Goal: Task Accomplishment & Management: Manage account settings

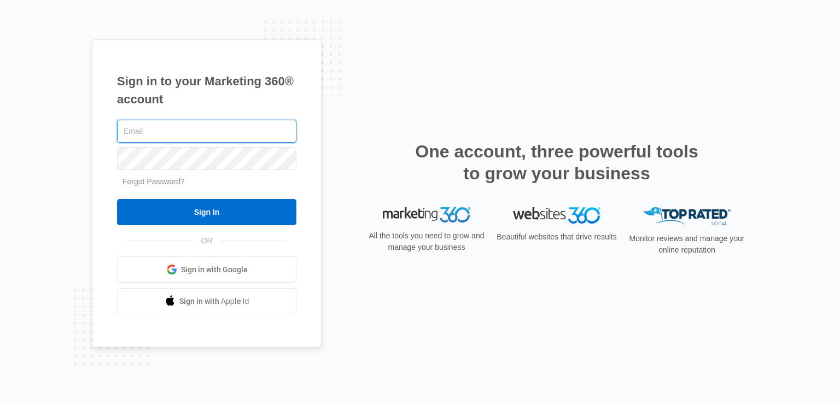
type input "[PERSON_NAME][EMAIL_ADDRESS][DOMAIN_NAME]"
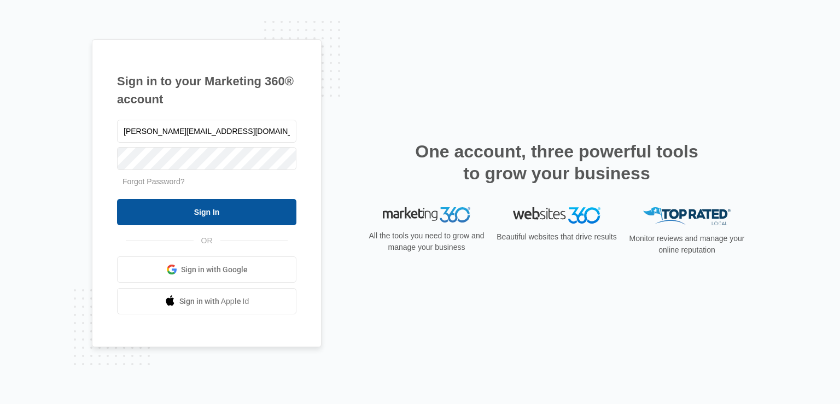
click at [201, 218] on input "Sign In" at bounding box center [206, 212] width 179 height 26
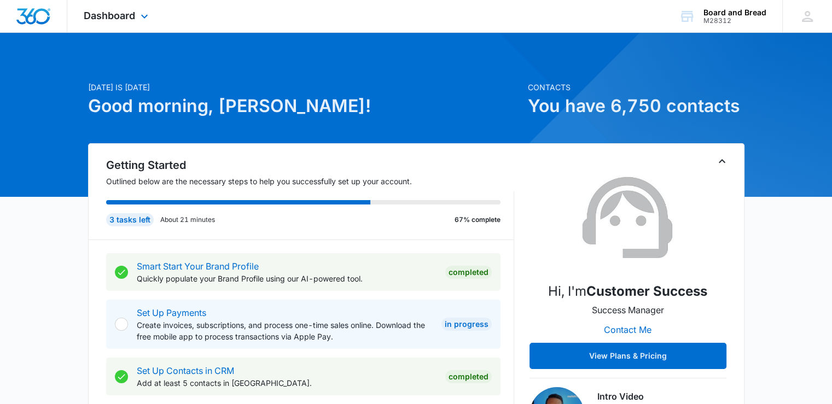
click at [42, 16] on img "Dashboard" at bounding box center [33, 16] width 35 height 16
click at [110, 15] on span "Dashboard" at bounding box center [109, 15] width 51 height 11
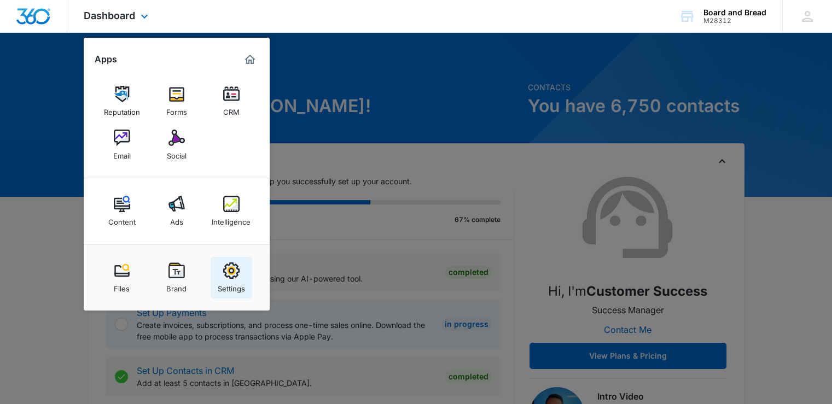
click at [234, 277] on img at bounding box center [231, 271] width 16 height 16
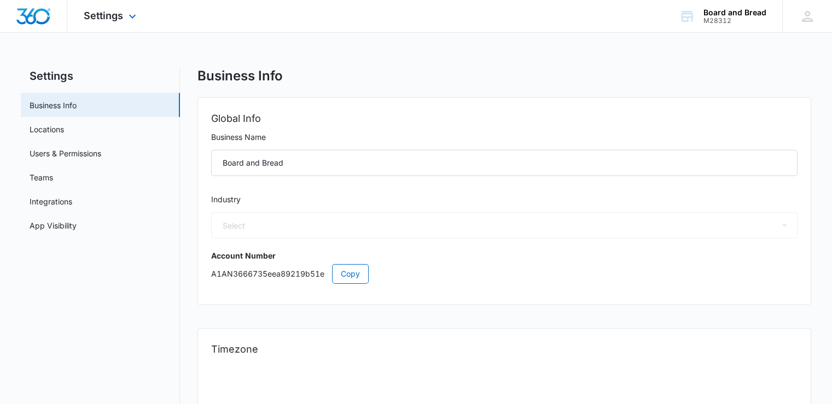
select select "11"
select select "US"
select select "America/Chicago"
click at [711, 18] on div "M28312" at bounding box center [734, 21] width 63 height 8
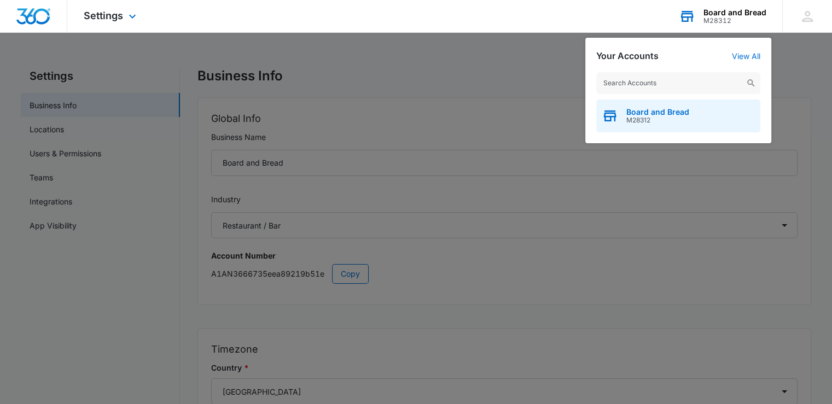
click at [640, 115] on span "Board and Bread" at bounding box center [657, 112] width 63 height 9
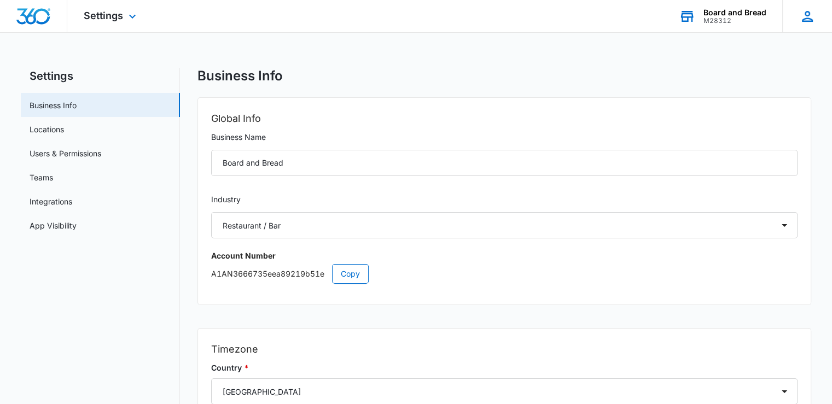
click at [809, 21] on icon at bounding box center [807, 16] width 11 height 11
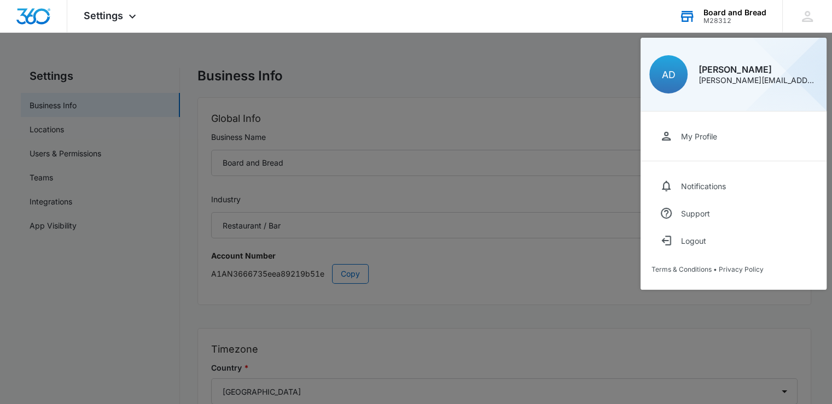
click at [89, 59] on div at bounding box center [416, 202] width 832 height 404
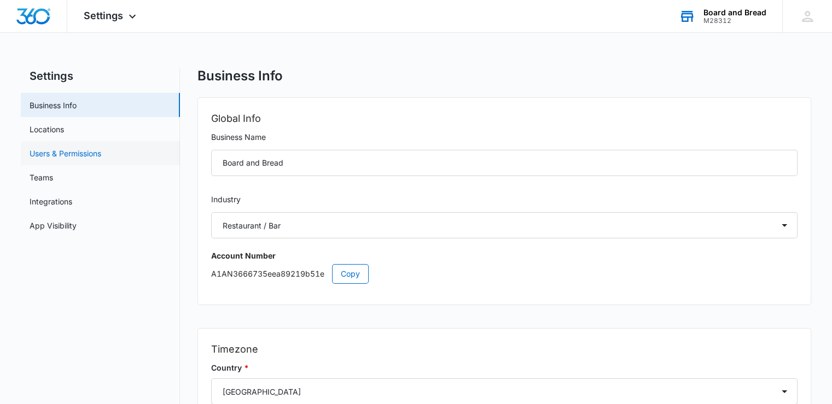
click at [89, 157] on link "Users & Permissions" at bounding box center [66, 153] width 72 height 11
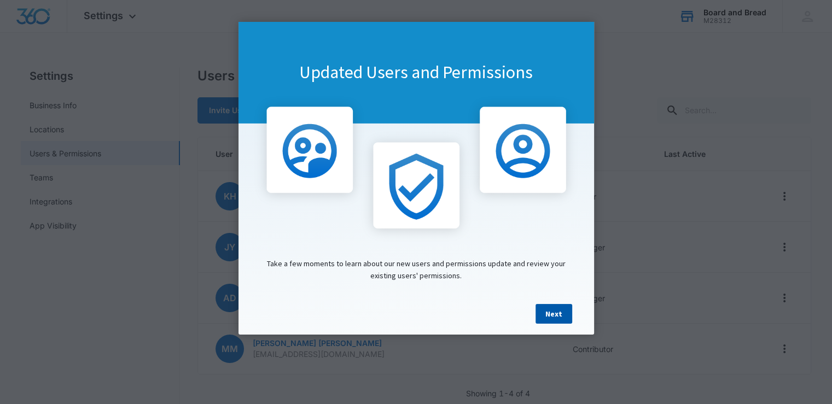
click at [543, 316] on link "Next" at bounding box center [553, 314] width 37 height 20
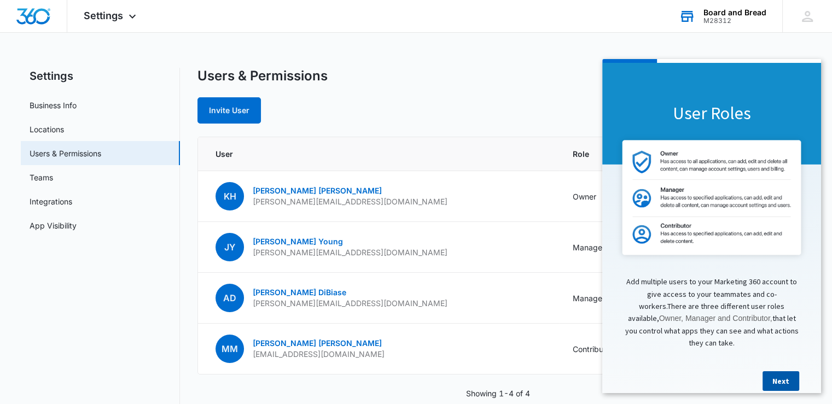
click at [773, 376] on link "Next" at bounding box center [780, 381] width 37 height 20
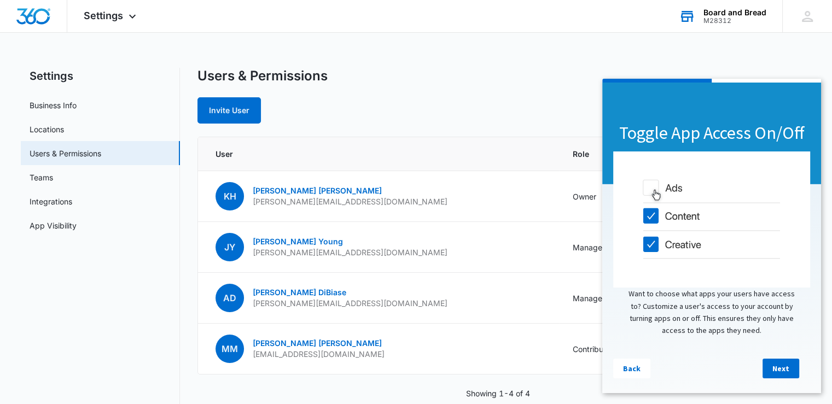
click at [773, 376] on link "Next" at bounding box center [780, 369] width 37 height 20
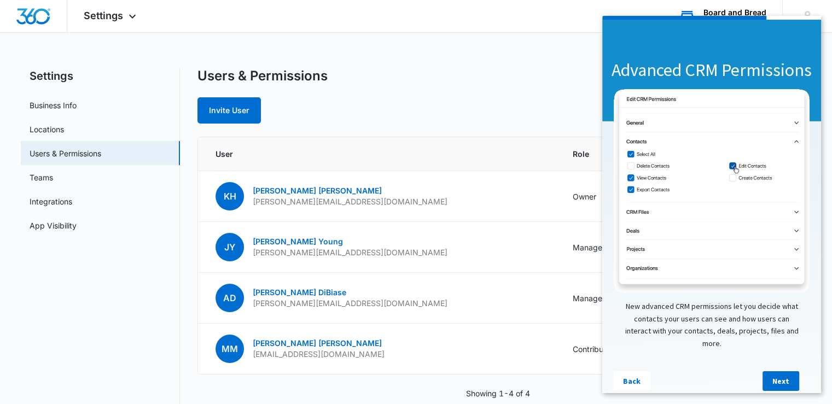
click at [773, 376] on link "Next" at bounding box center [780, 381] width 37 height 20
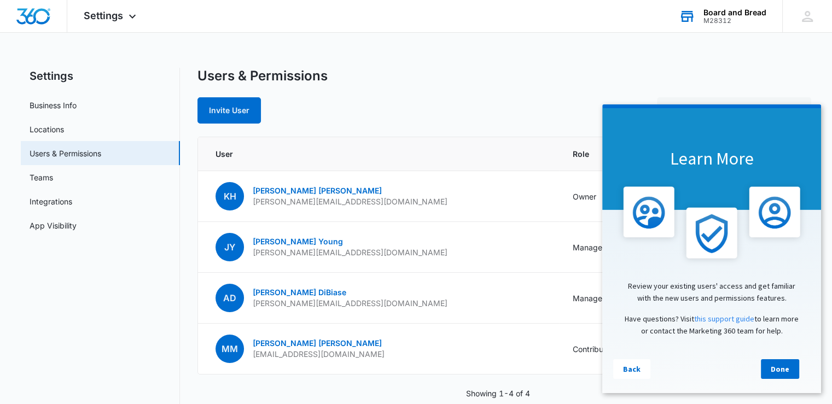
click at [773, 376] on link "Done" at bounding box center [780, 369] width 38 height 20
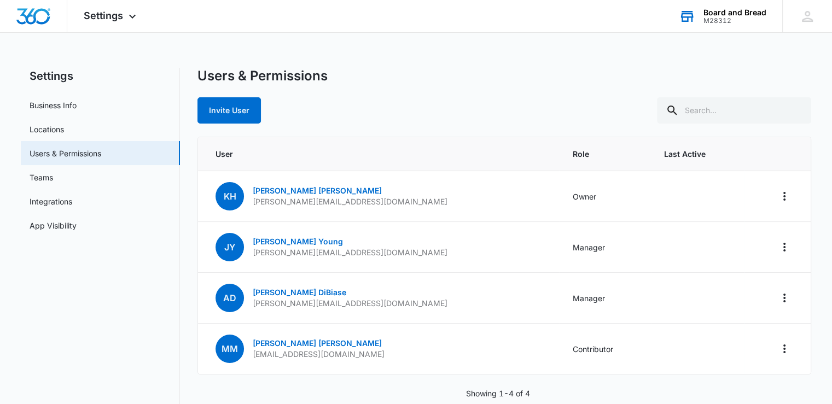
scroll to position [20, 0]
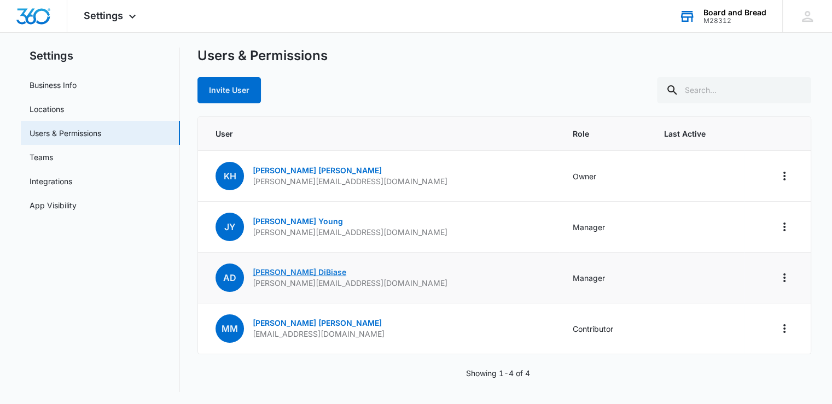
click at [285, 272] on link "Amy DiBiase" at bounding box center [300, 271] width 94 height 9
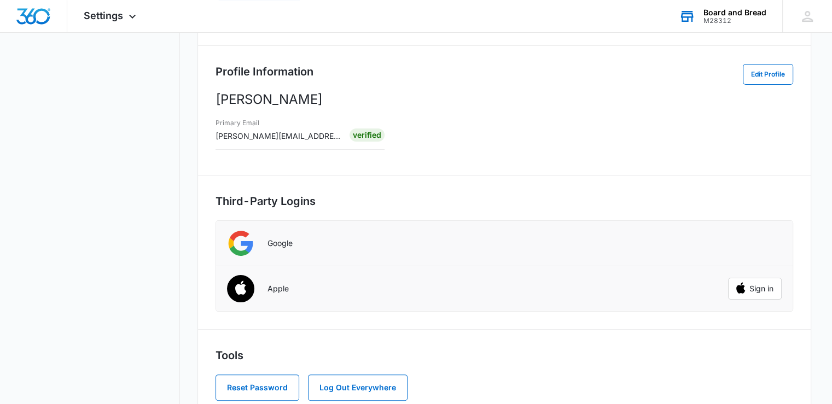
scroll to position [203, 0]
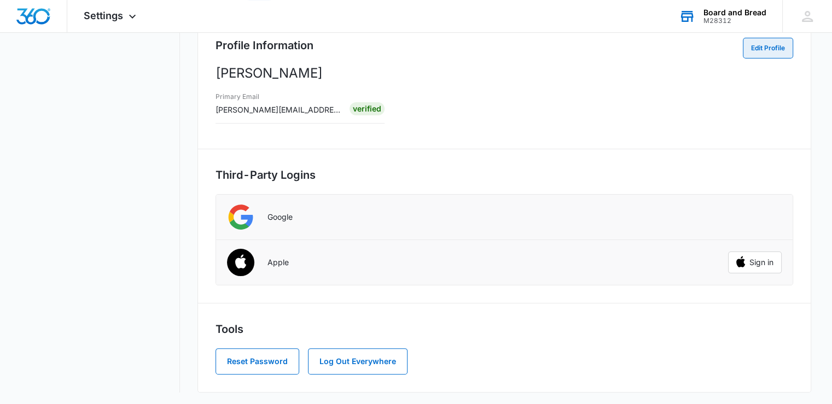
click at [770, 51] on button "Edit Profile" at bounding box center [768, 48] width 50 height 21
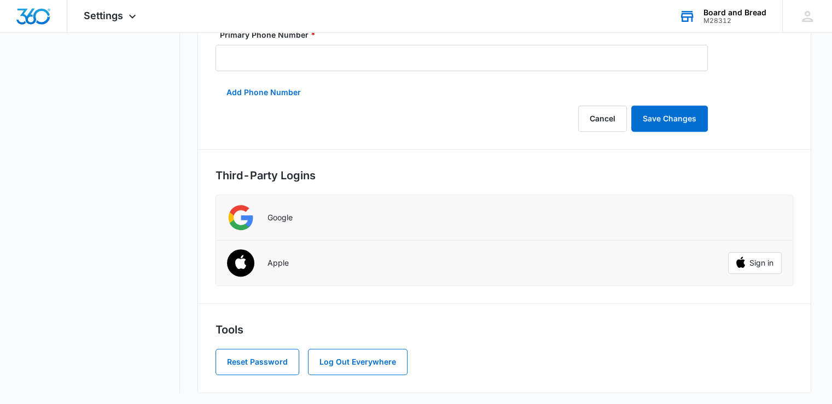
scroll to position [0, 0]
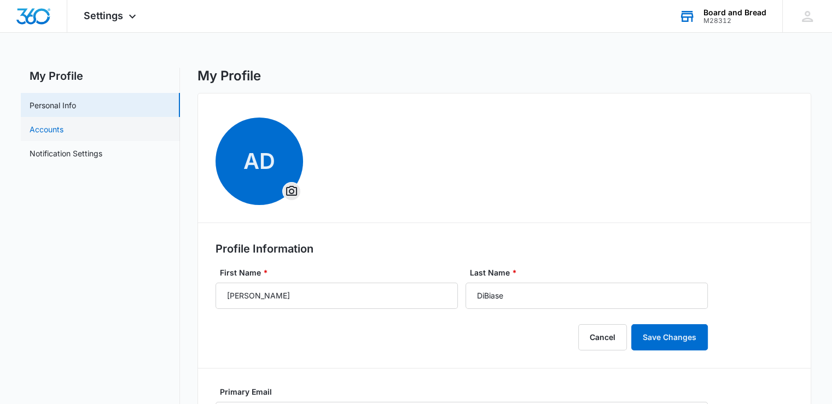
click at [63, 126] on link "Accounts" at bounding box center [47, 129] width 34 height 11
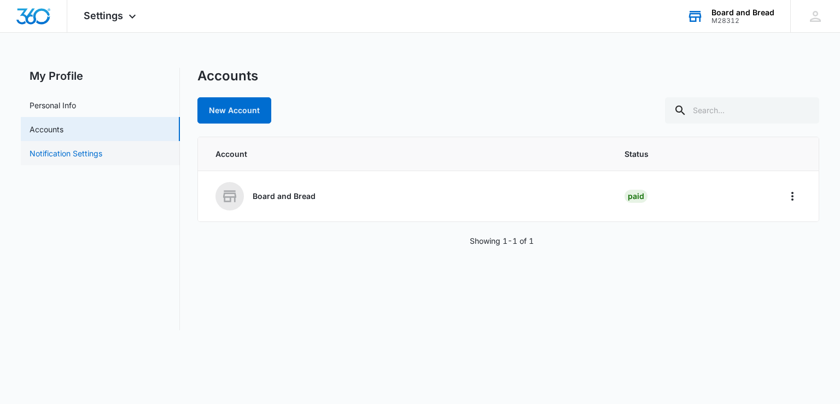
click at [51, 156] on link "Notification Settings" at bounding box center [66, 153] width 73 height 11
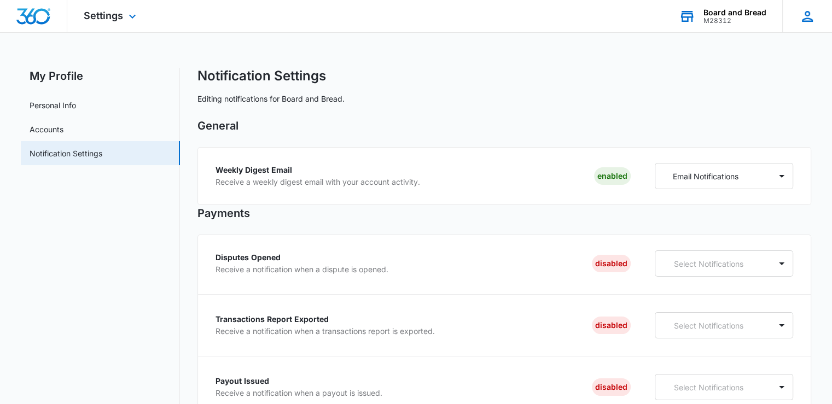
click at [812, 20] on icon at bounding box center [807, 16] width 11 height 11
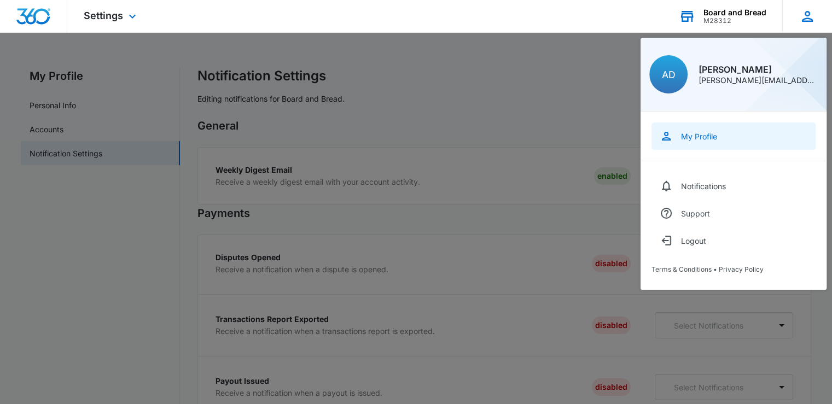
click at [708, 143] on link "My Profile" at bounding box center [733, 136] width 164 height 27
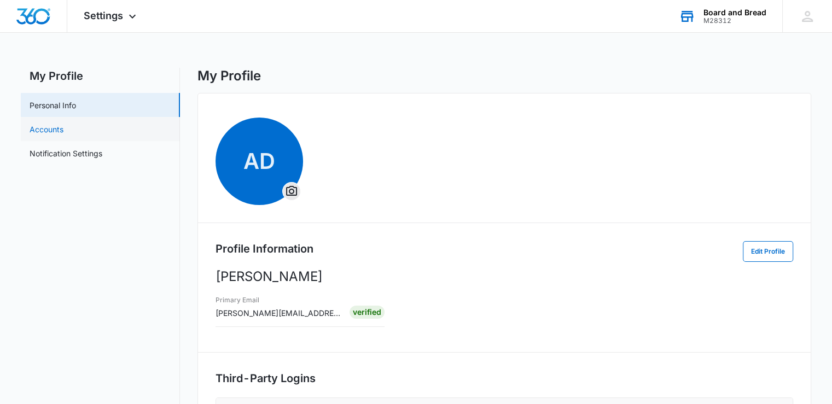
click at [57, 130] on link "Accounts" at bounding box center [47, 129] width 34 height 11
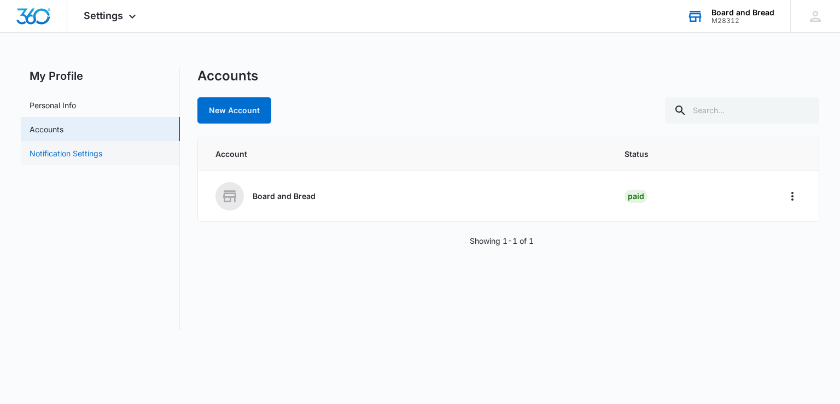
click at [101, 155] on link "Notification Settings" at bounding box center [66, 153] width 73 height 11
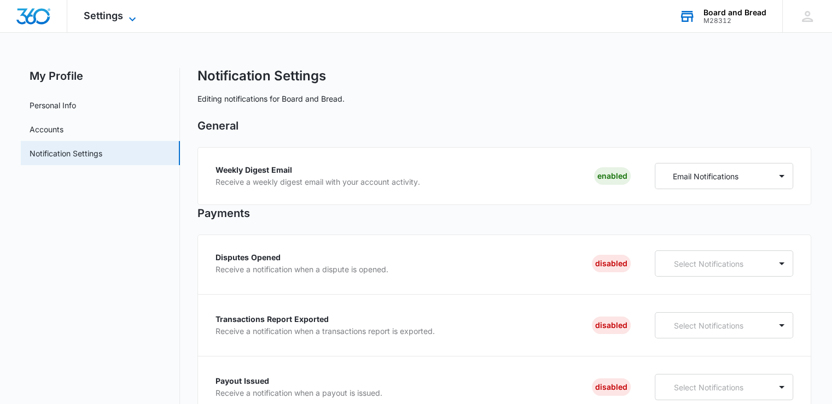
click at [131, 15] on icon at bounding box center [132, 19] width 13 height 13
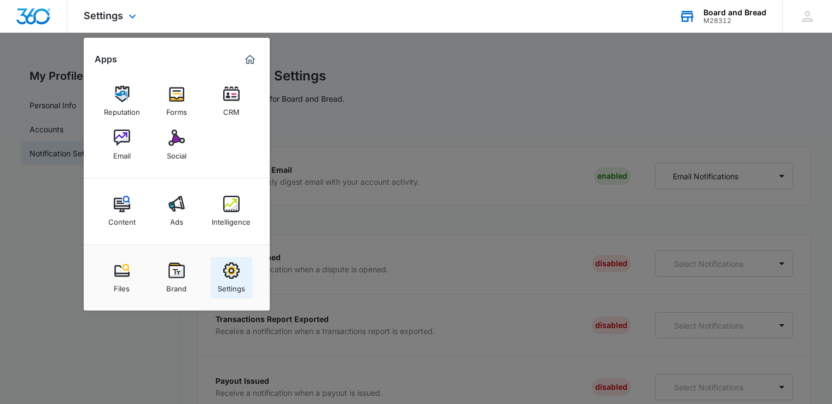
click at [232, 279] on div "Settings" at bounding box center [231, 286] width 27 height 14
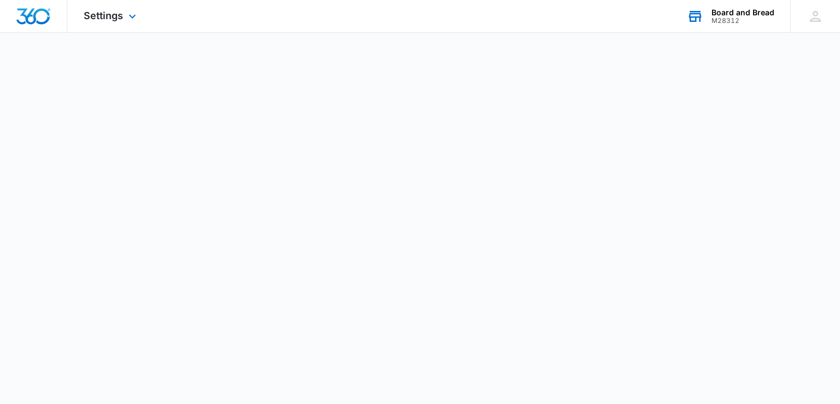
select select "11"
select select "US"
select select "America/Chicago"
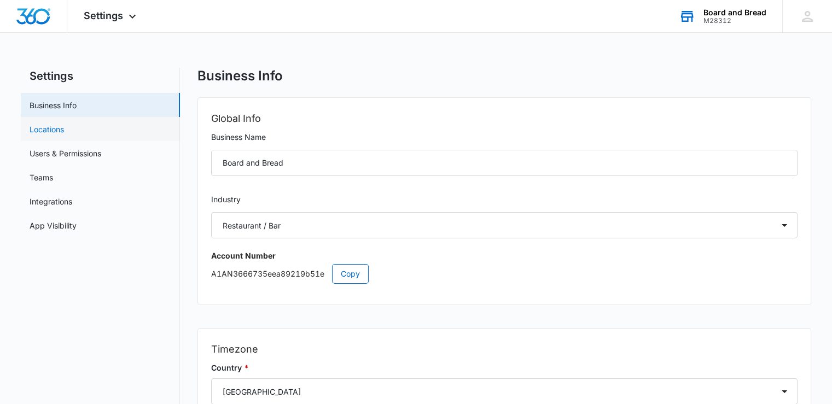
click at [61, 124] on link "Locations" at bounding box center [47, 129] width 34 height 11
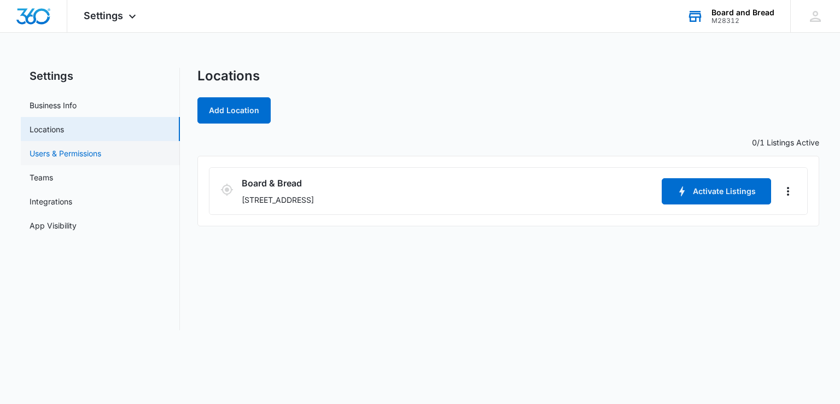
click at [69, 150] on link "Users & Permissions" at bounding box center [66, 153] width 72 height 11
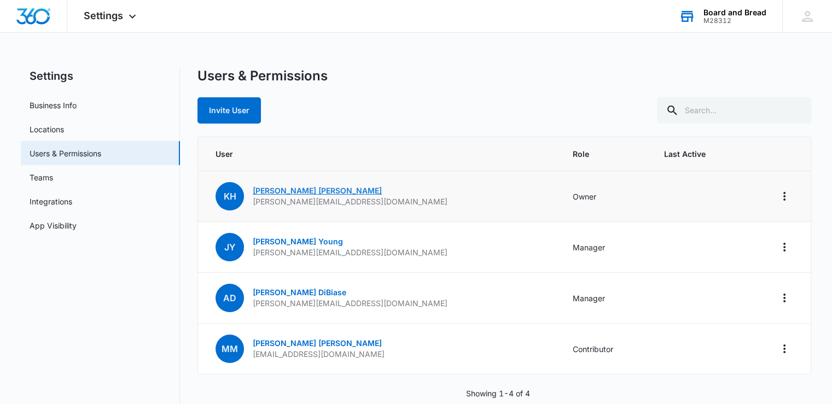
click at [264, 191] on link "Katie Henry" at bounding box center [317, 190] width 129 height 9
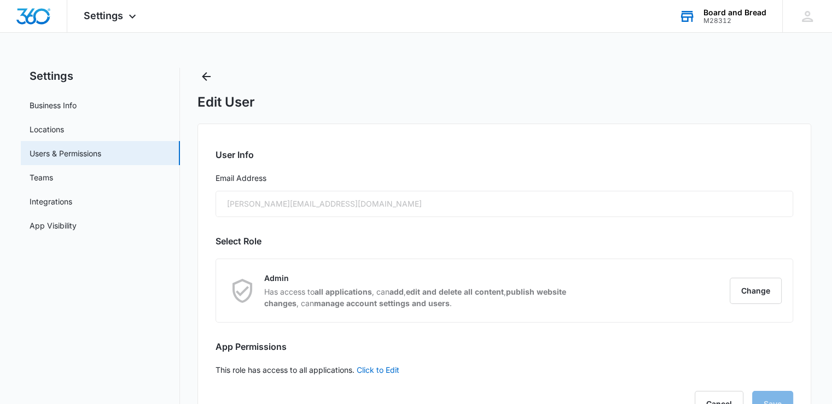
scroll to position [44, 0]
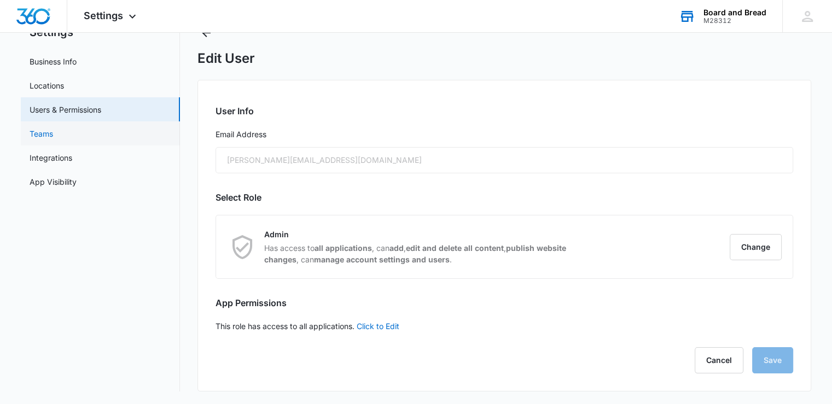
click at [53, 135] on link "Teams" at bounding box center [42, 133] width 24 height 11
